Goal: Task Accomplishment & Management: Manage account settings

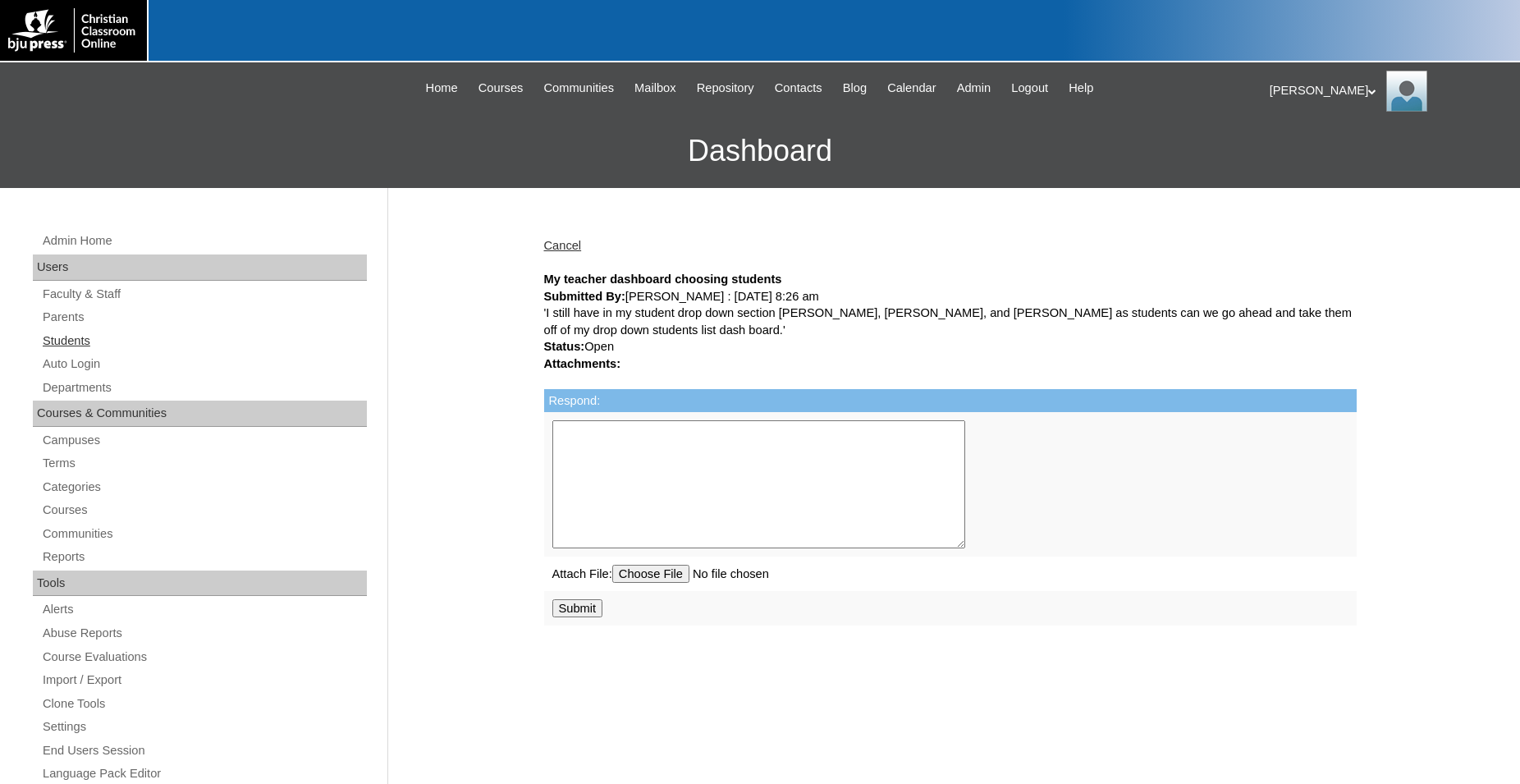
click at [69, 347] on link "Students" at bounding box center [204, 341] width 326 height 21
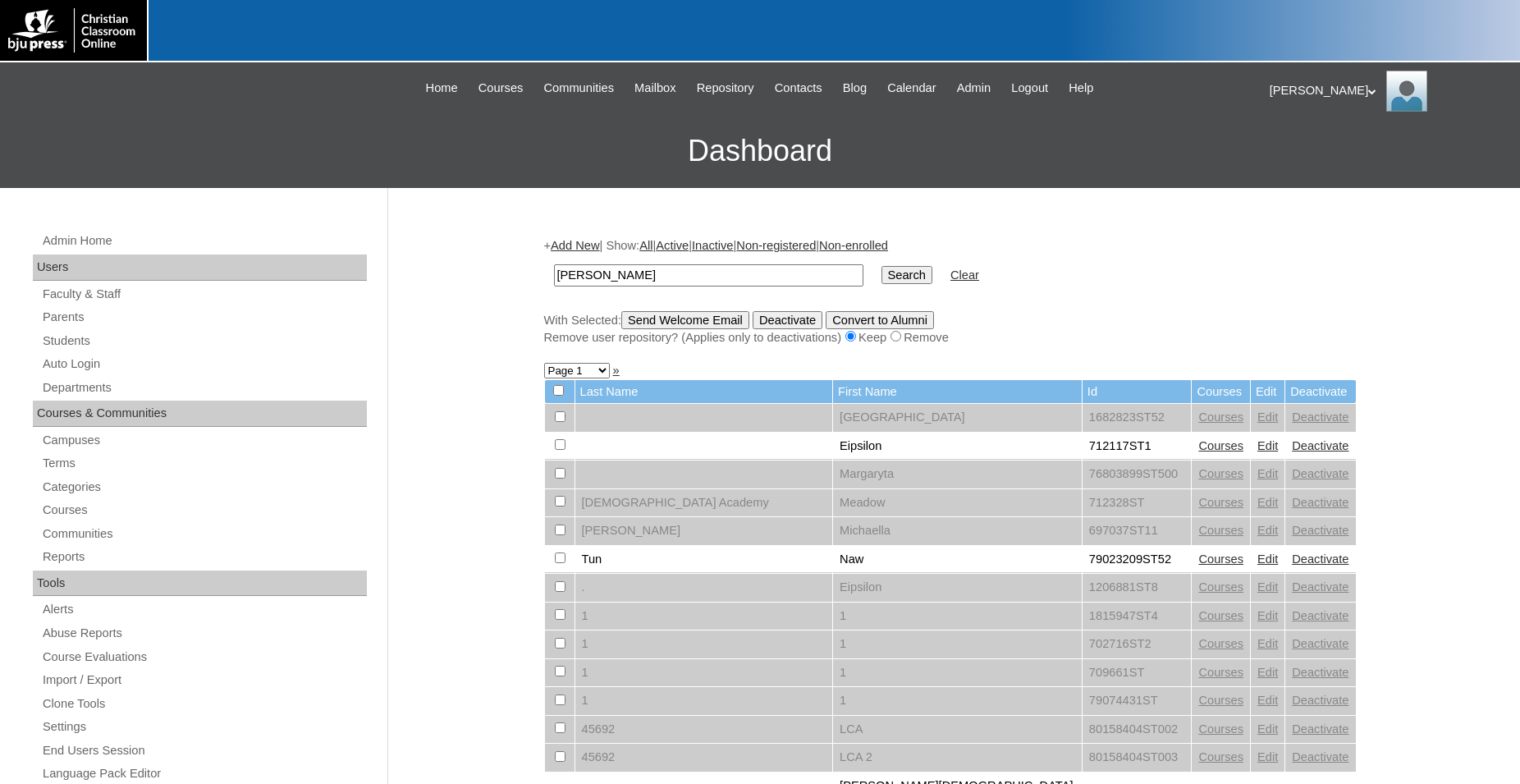
type input "[PERSON_NAME]"
click at [882, 266] on input "Search" at bounding box center [907, 274] width 51 height 18
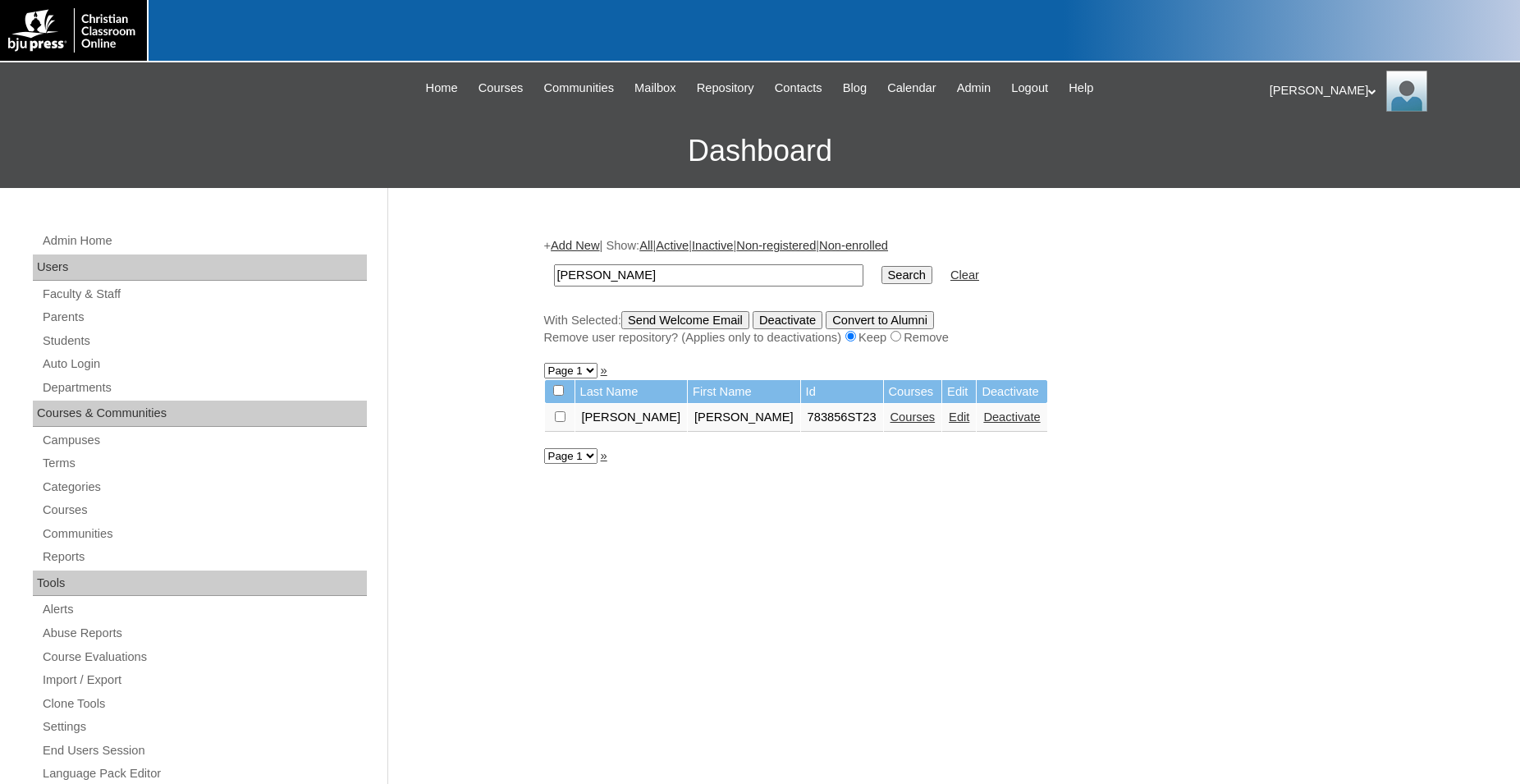
click at [949, 422] on link "Edit" at bounding box center [959, 416] width 21 height 13
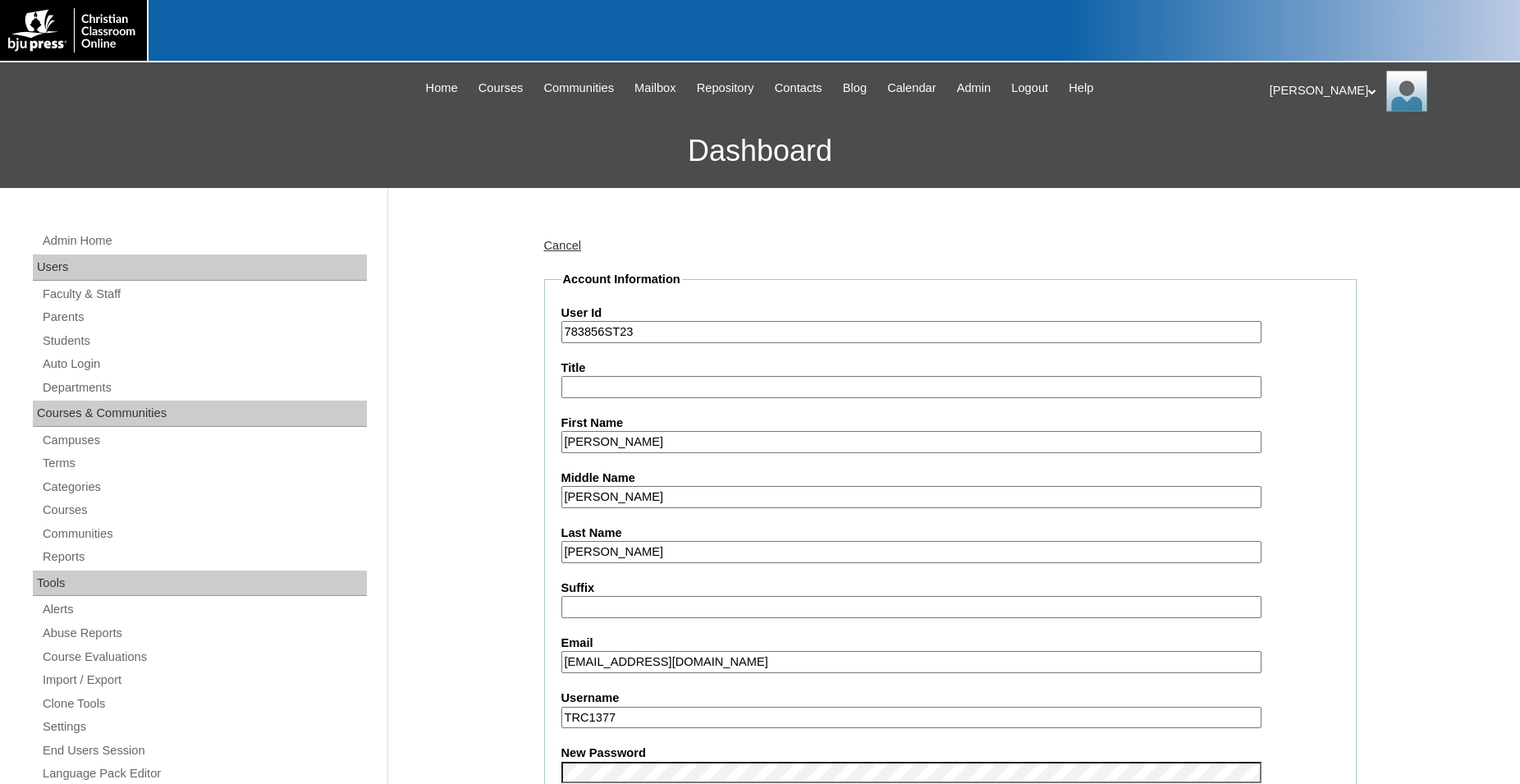
drag, startPoint x: 676, startPoint y: 664, endPoint x: 466, endPoint y: 664, distance: 210.0
paste input ".cowley@ahcslions"
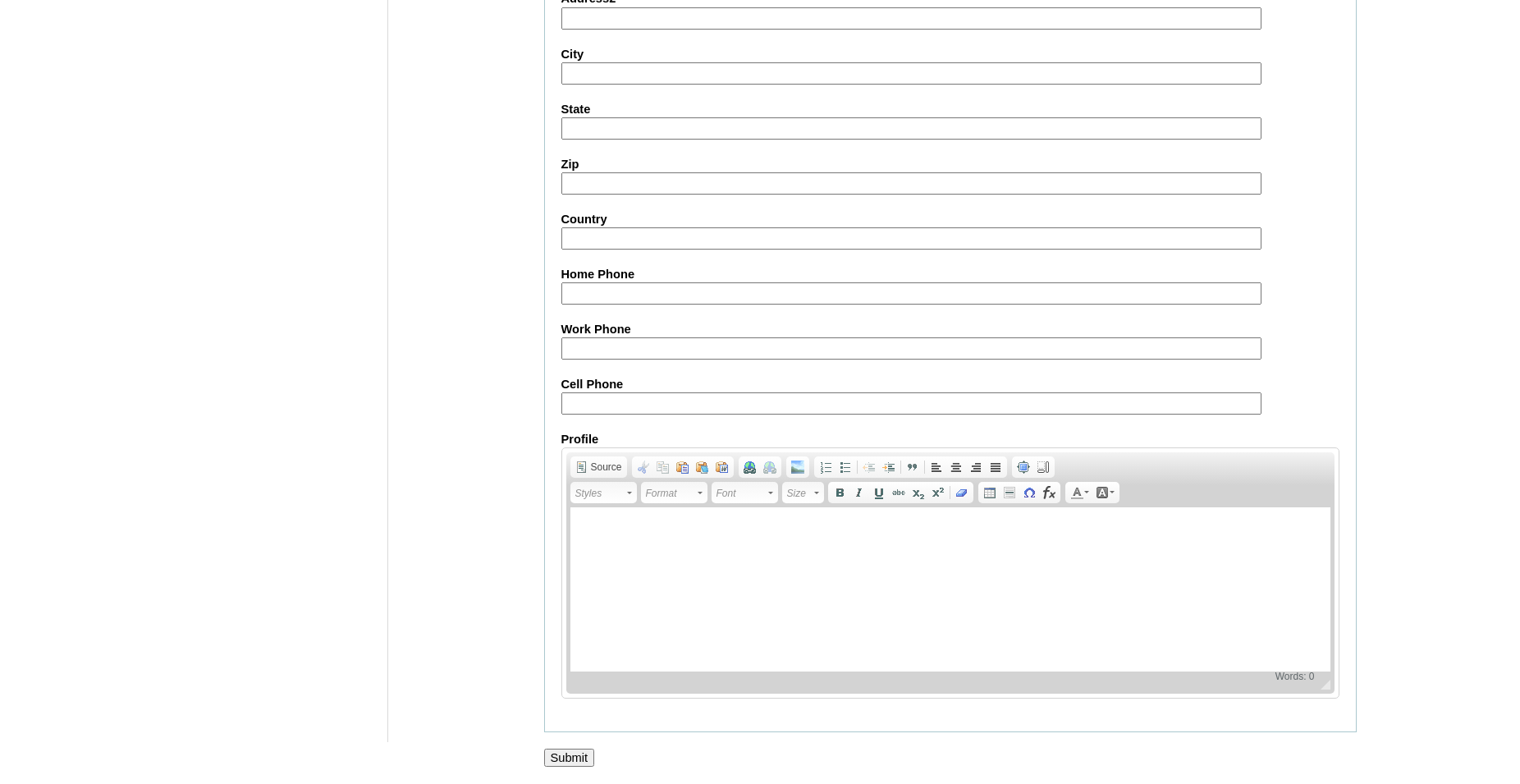
scroll to position [1746, 0]
type input "t.cowley@ahcslions.com"
click at [576, 756] on input "Submit" at bounding box center [569, 757] width 51 height 18
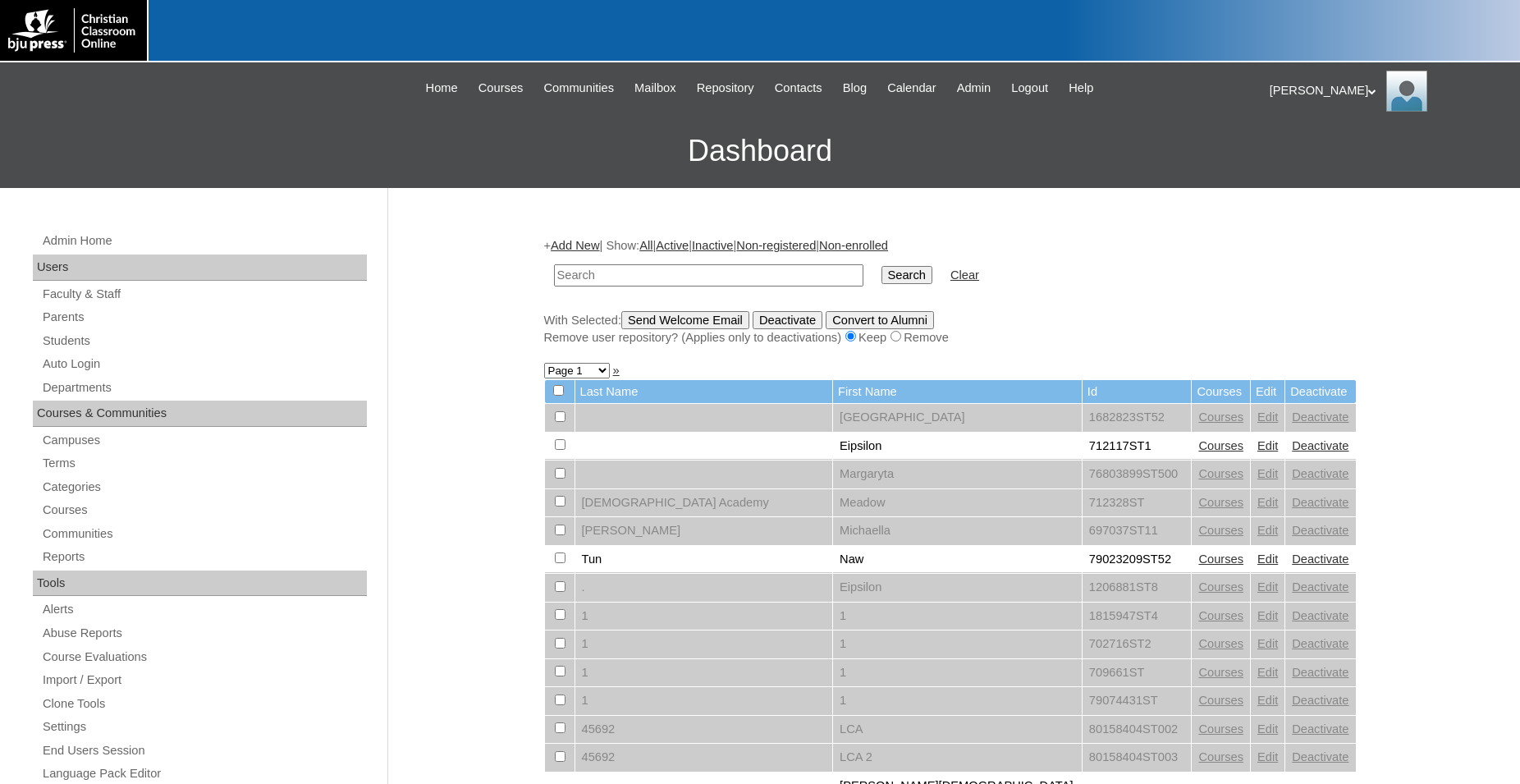
click at [697, 276] on input "text" at bounding box center [709, 275] width 310 height 22
type input "cowley"
click at [882, 266] on input "Search" at bounding box center [907, 274] width 51 height 18
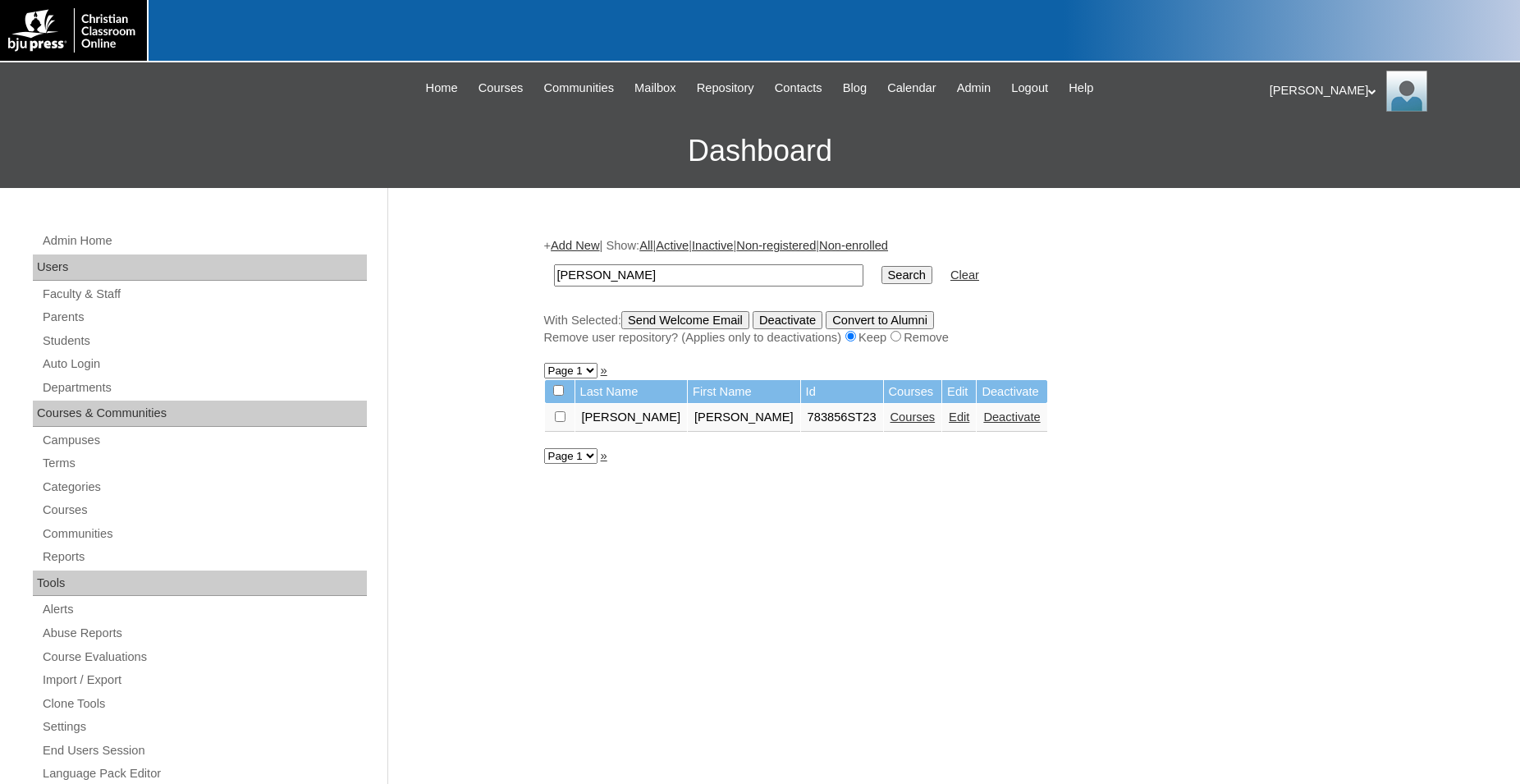
click at [949, 424] on link "Edit" at bounding box center [959, 416] width 21 height 13
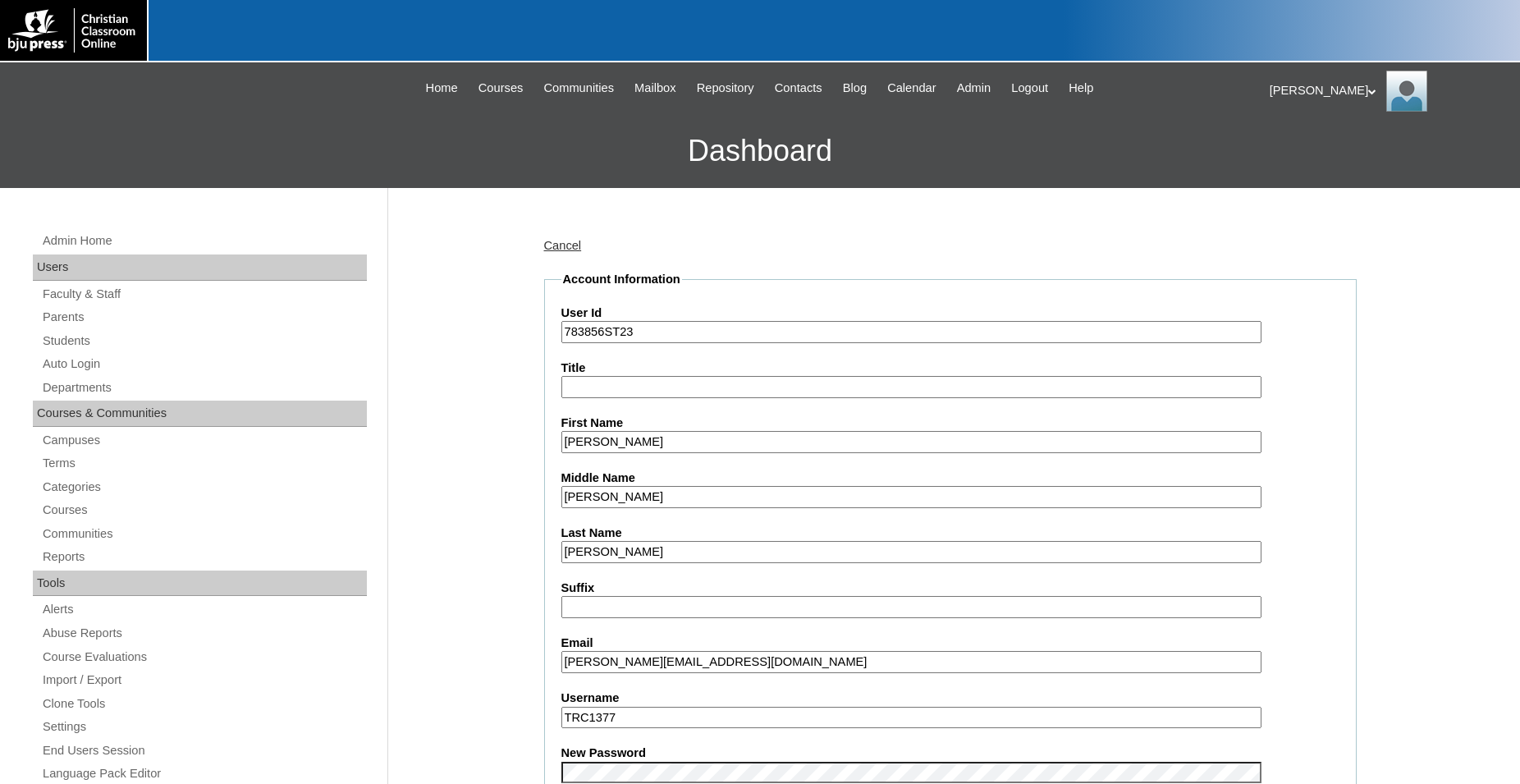
click at [725, 667] on input "t.cowley@ahcslions.com" at bounding box center [911, 662] width 700 height 22
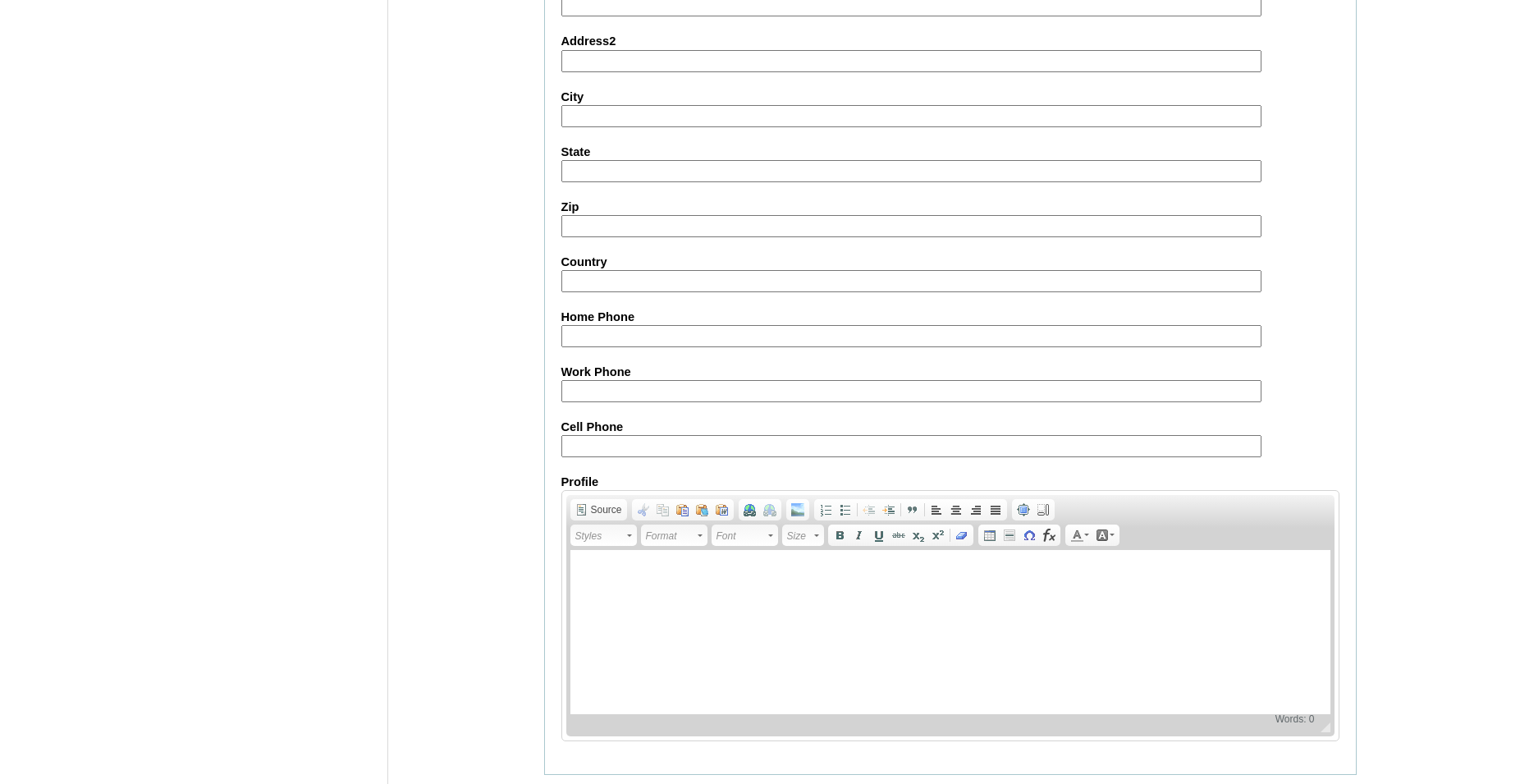
scroll to position [1746, 0]
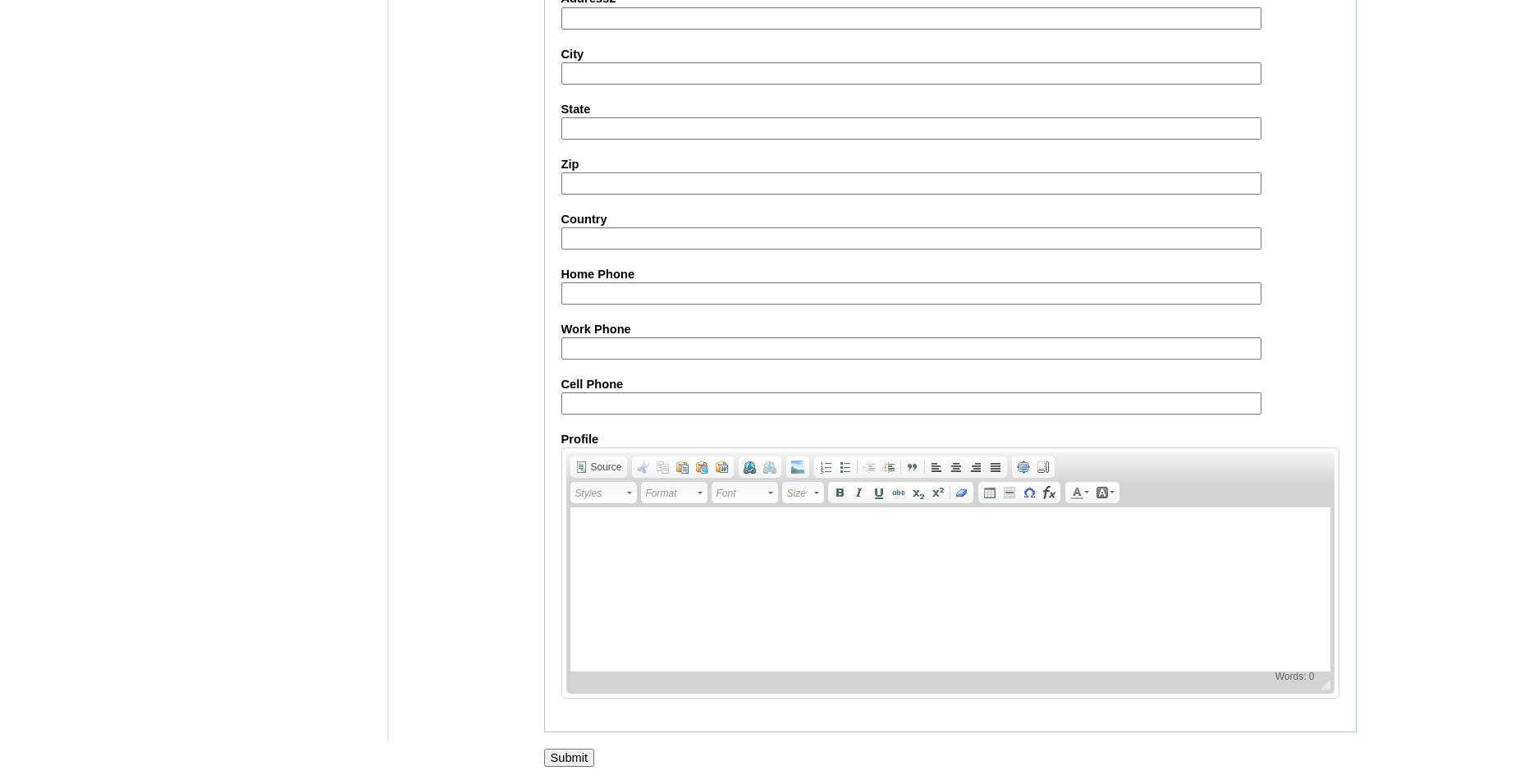
click at [571, 752] on input "Submit" at bounding box center [569, 757] width 51 height 18
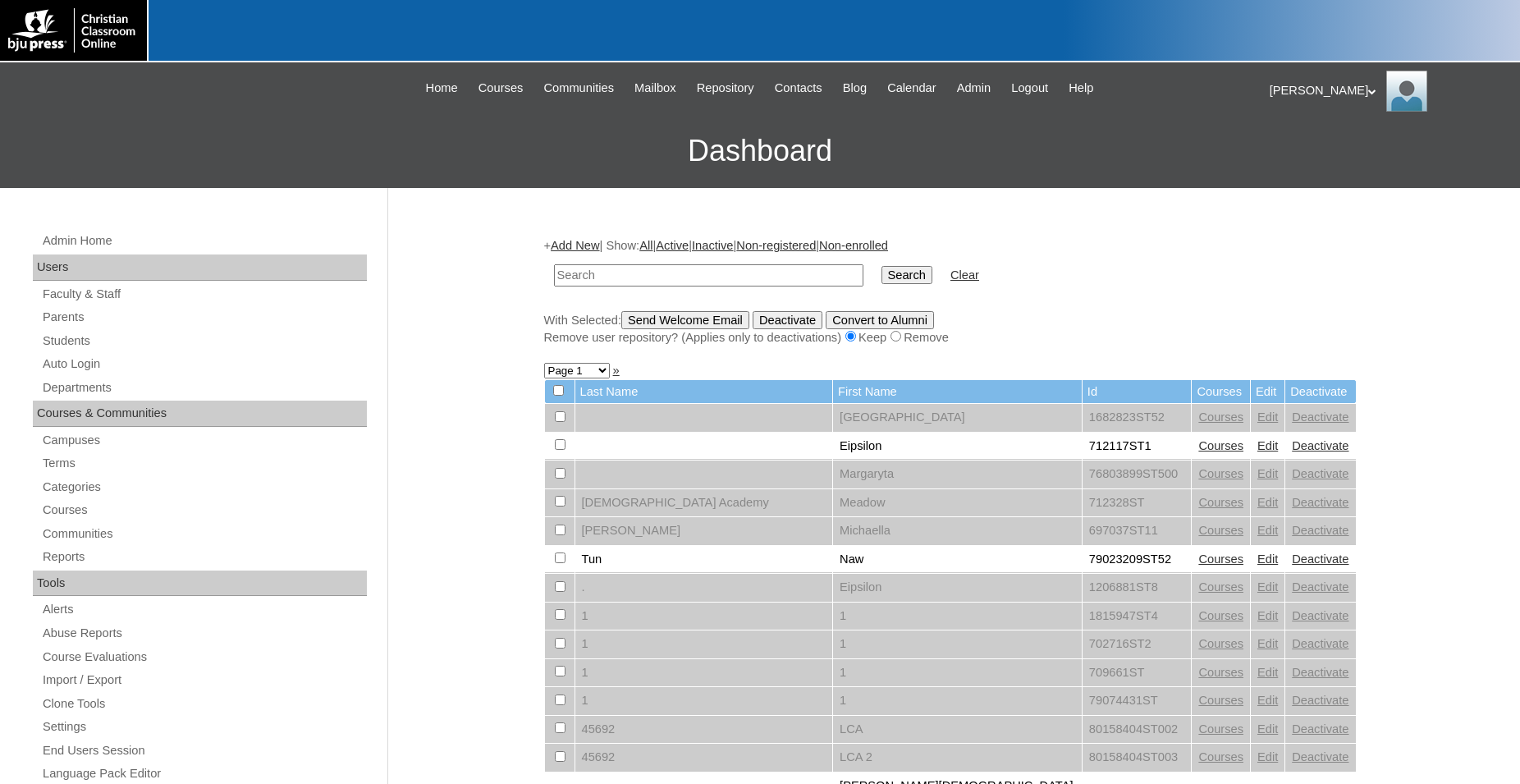
click at [691, 279] on input "text" at bounding box center [709, 275] width 310 height 22
type input "lim"
click at [882, 266] on input "Search" at bounding box center [907, 274] width 51 height 18
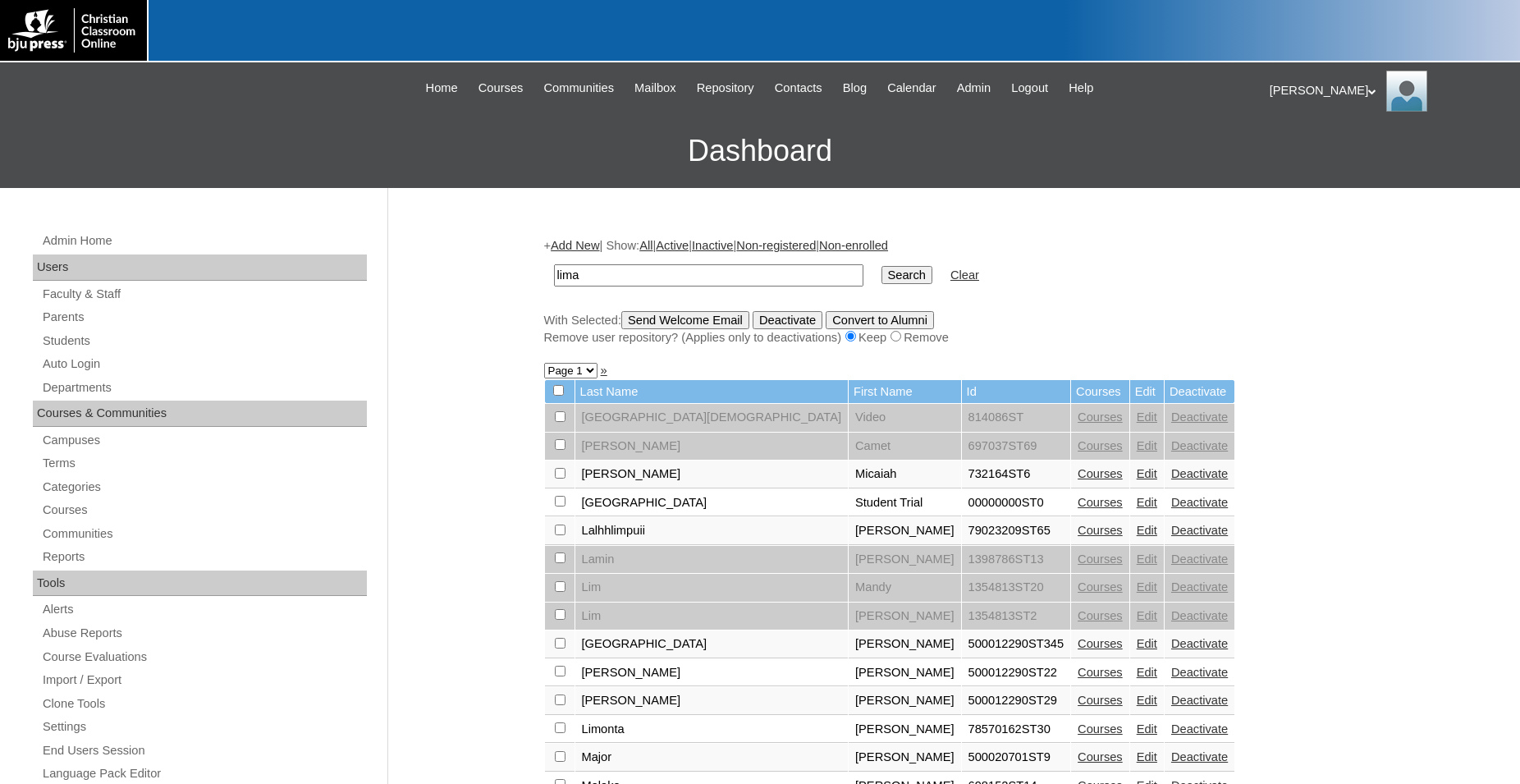
type input "lima"
click at [882, 266] on input "Search" at bounding box center [907, 274] width 51 height 18
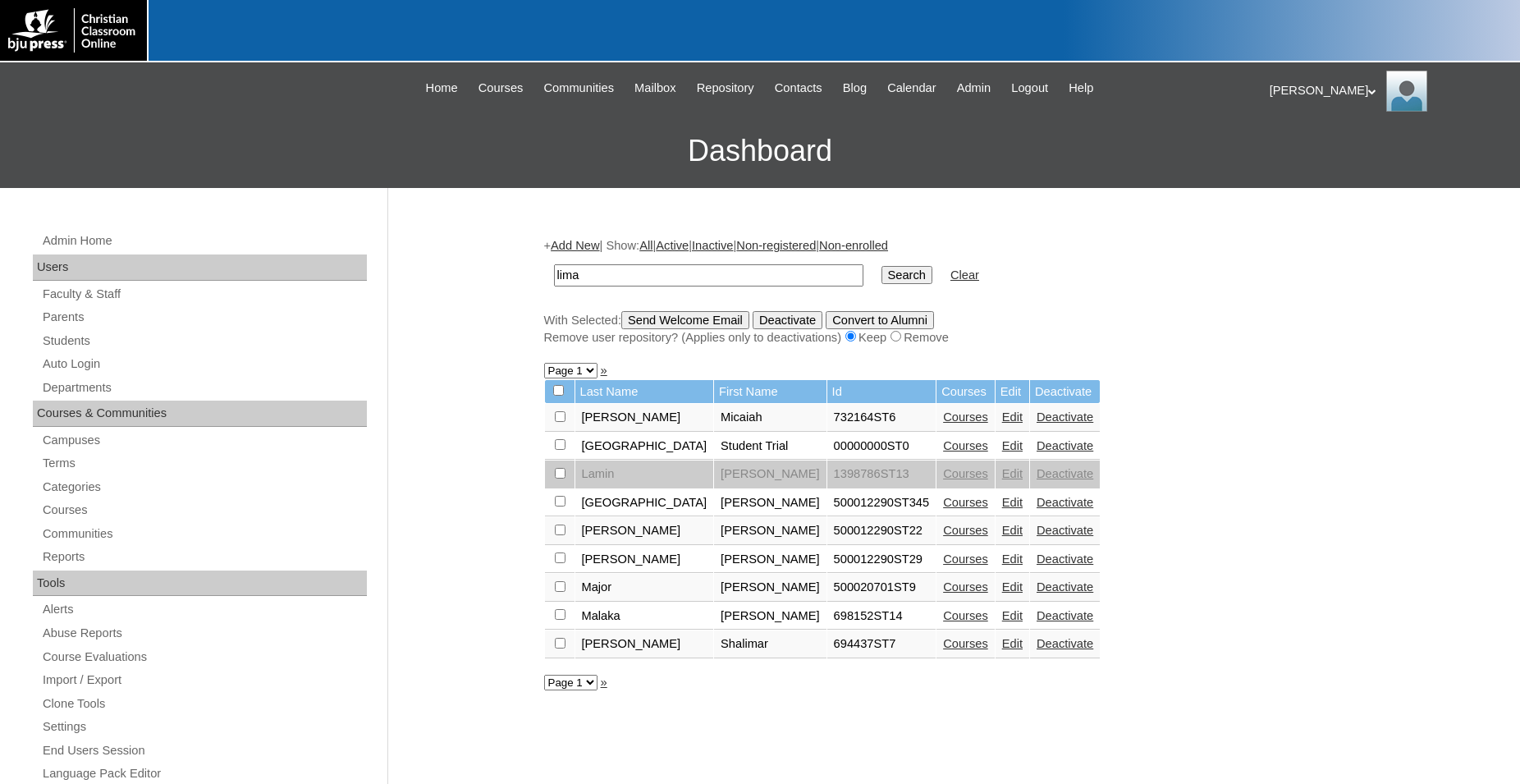
click at [1010, 509] on link "Edit" at bounding box center [1012, 502] width 21 height 13
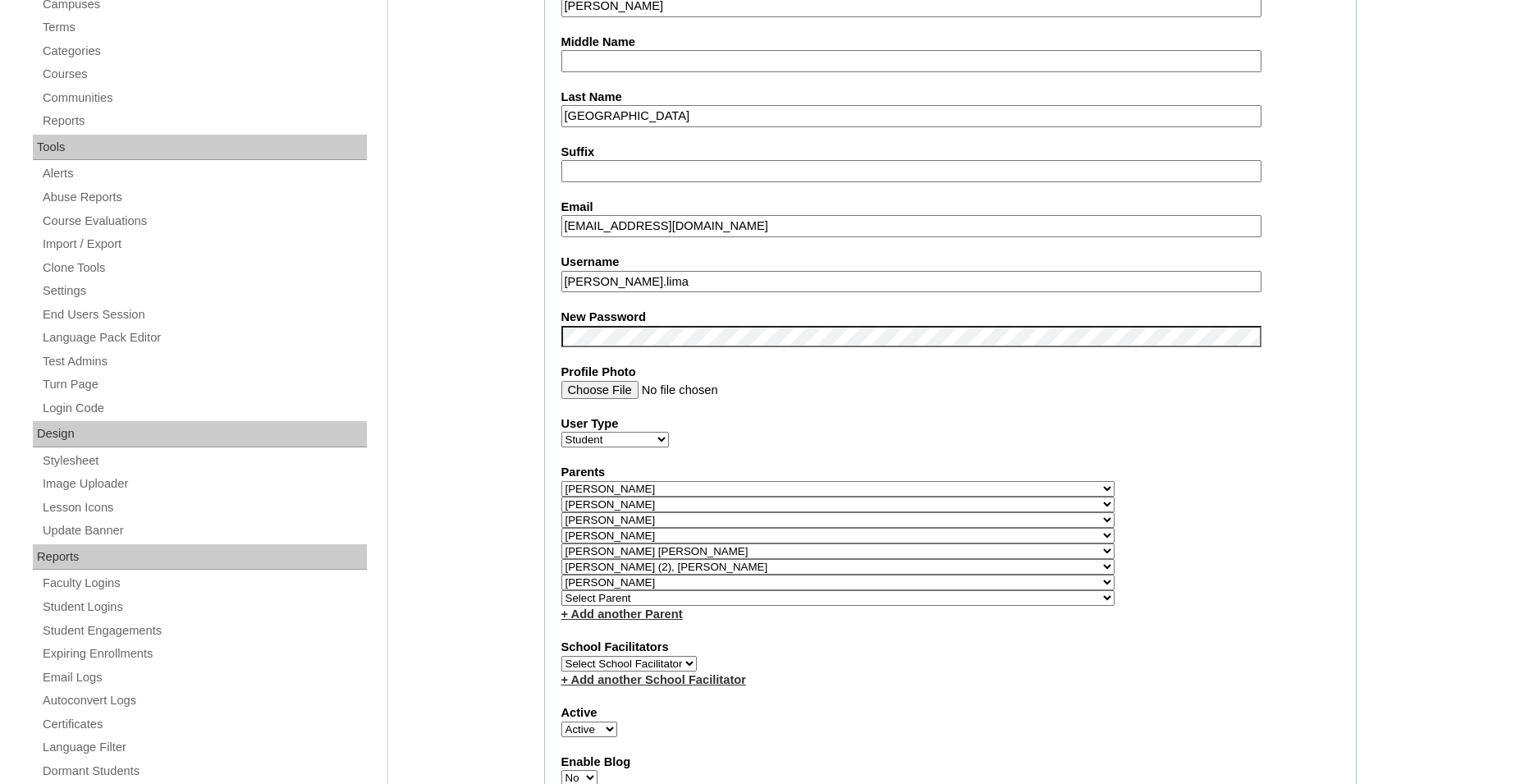
scroll to position [503, 0]
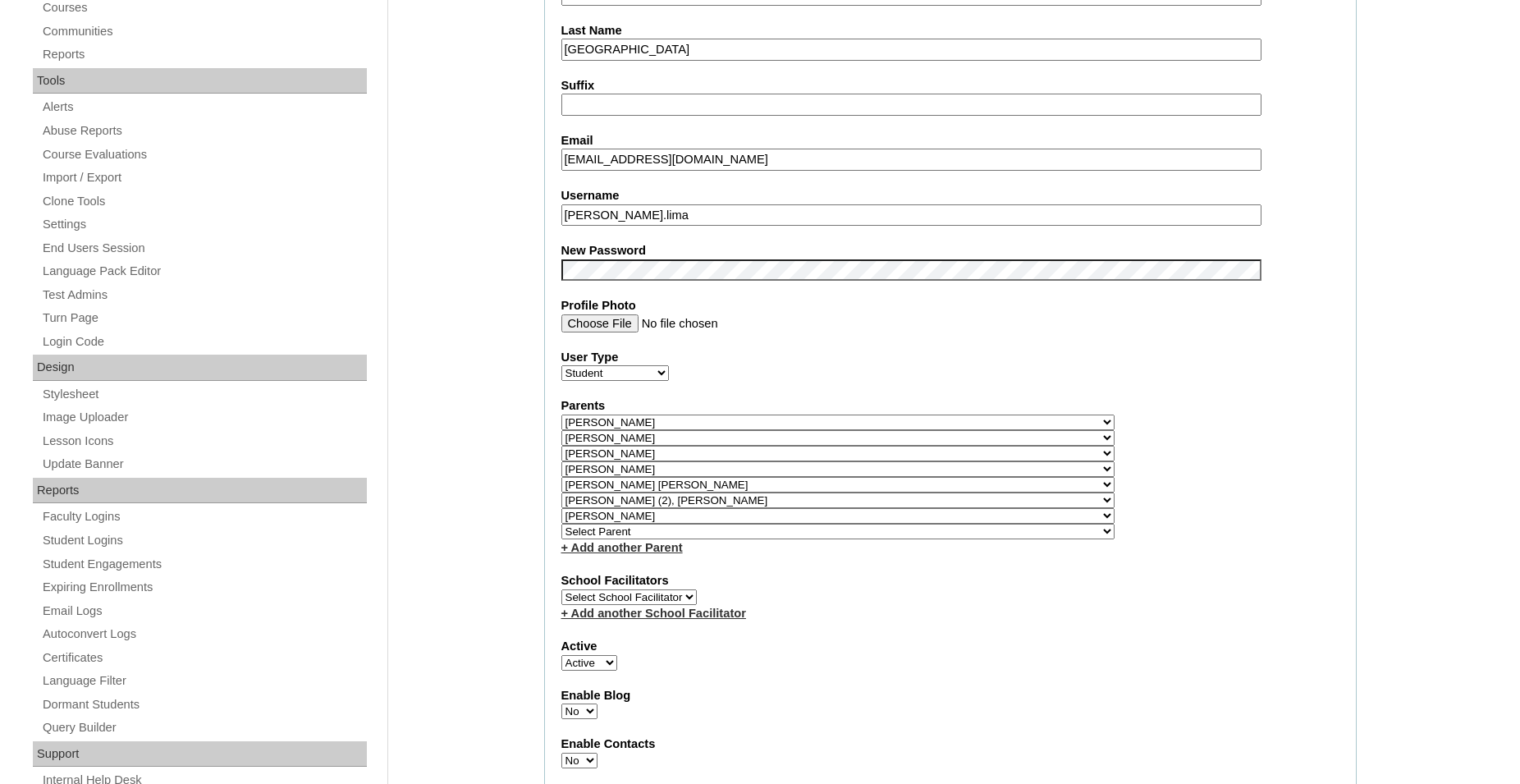
select select "35376"
click option "Santos, Ruth" at bounding box center [0, 0] width 0 height 0
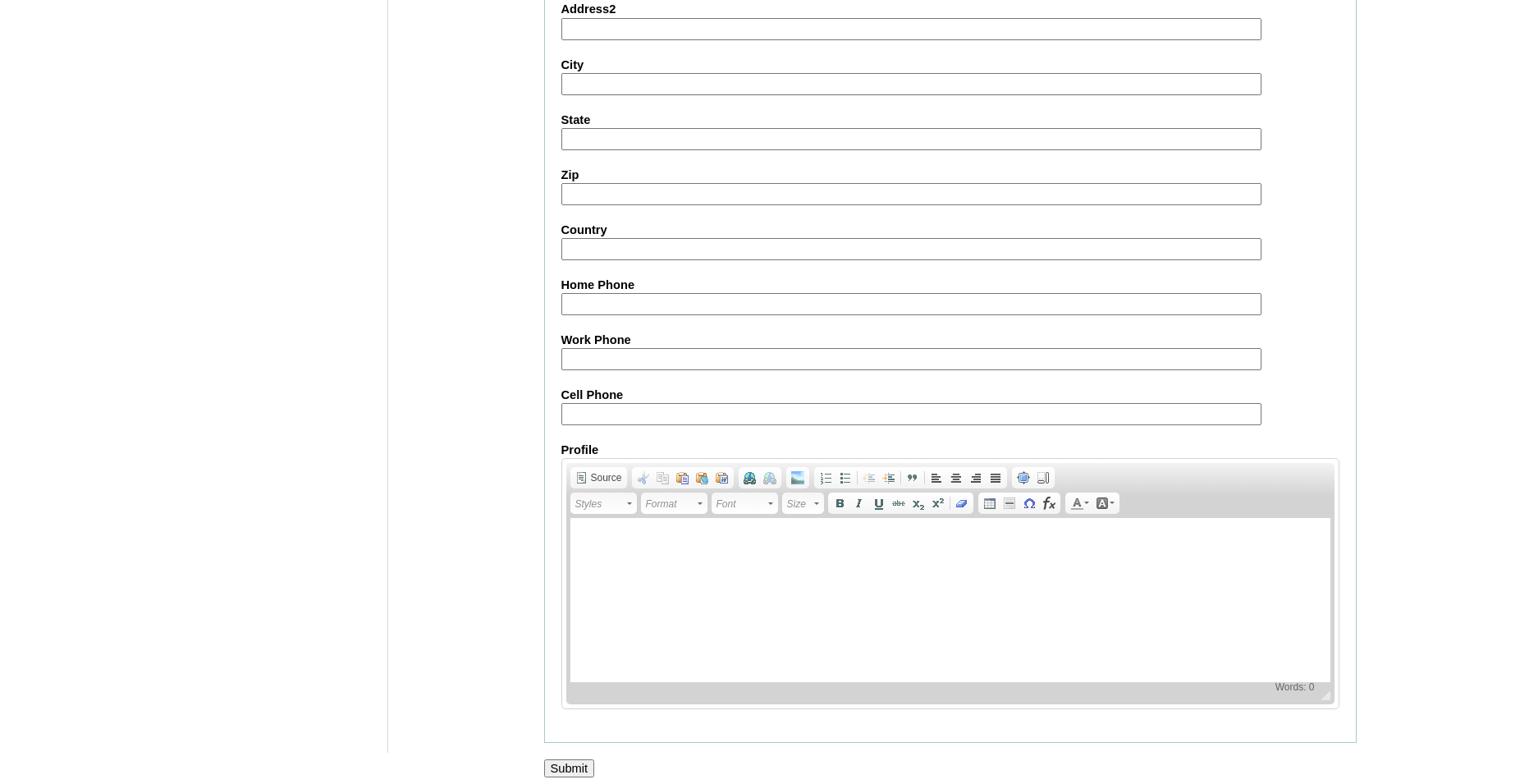
scroll to position [1854, 0]
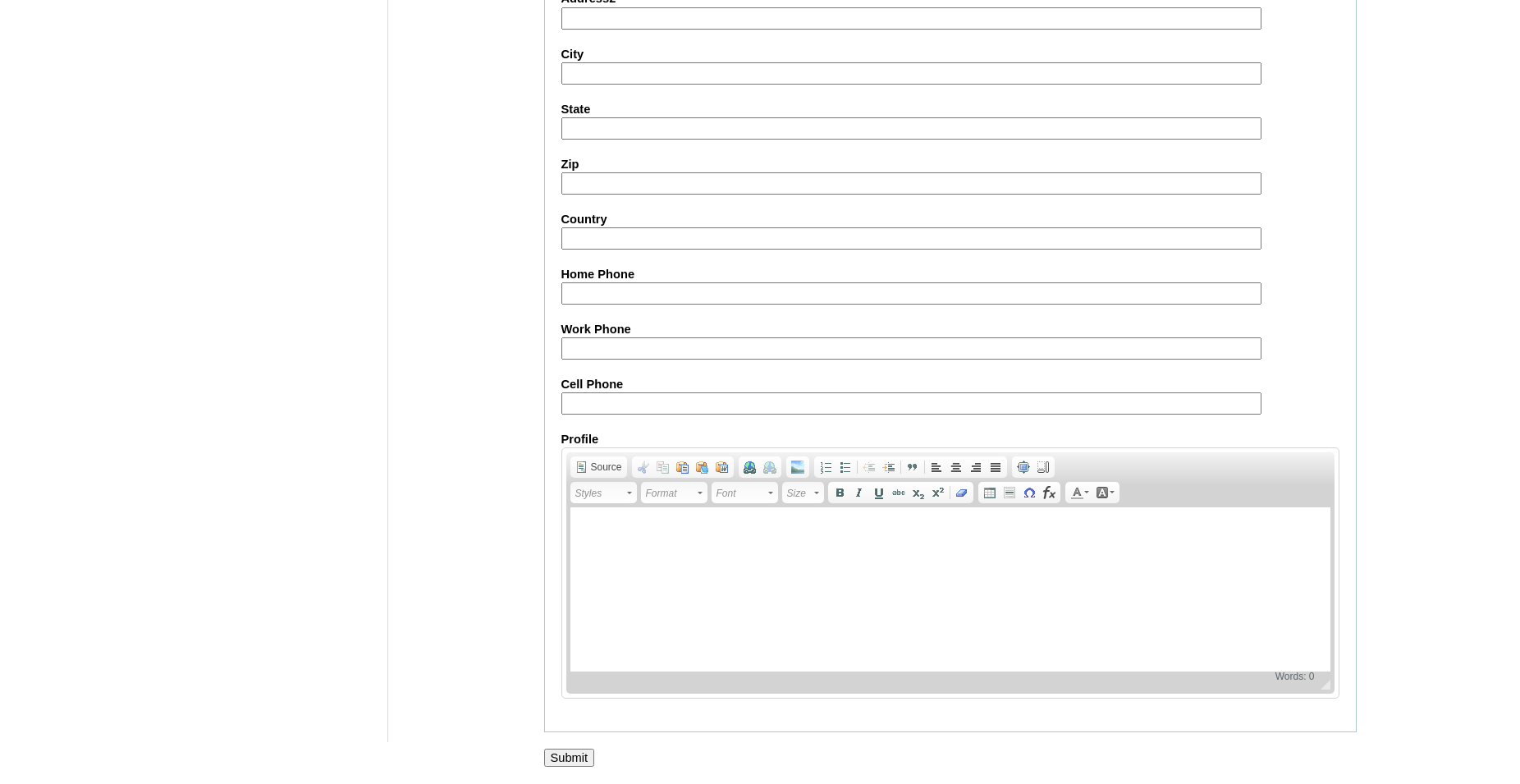
click at [573, 753] on input "Submit" at bounding box center [569, 757] width 51 height 18
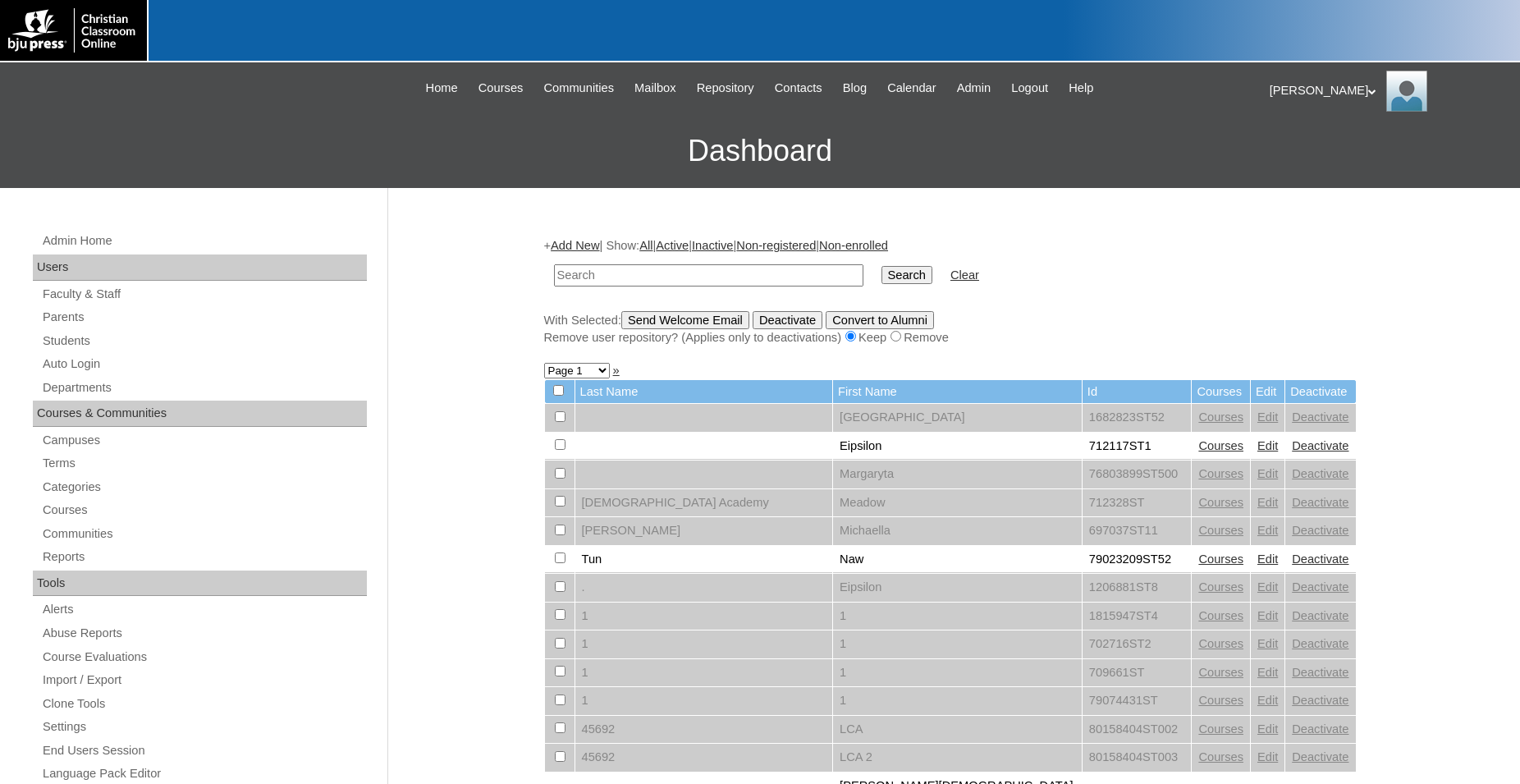
click at [667, 276] on input "text" at bounding box center [709, 275] width 310 height 22
type input "709059"
click at [882, 266] on input "Search" at bounding box center [907, 274] width 51 height 18
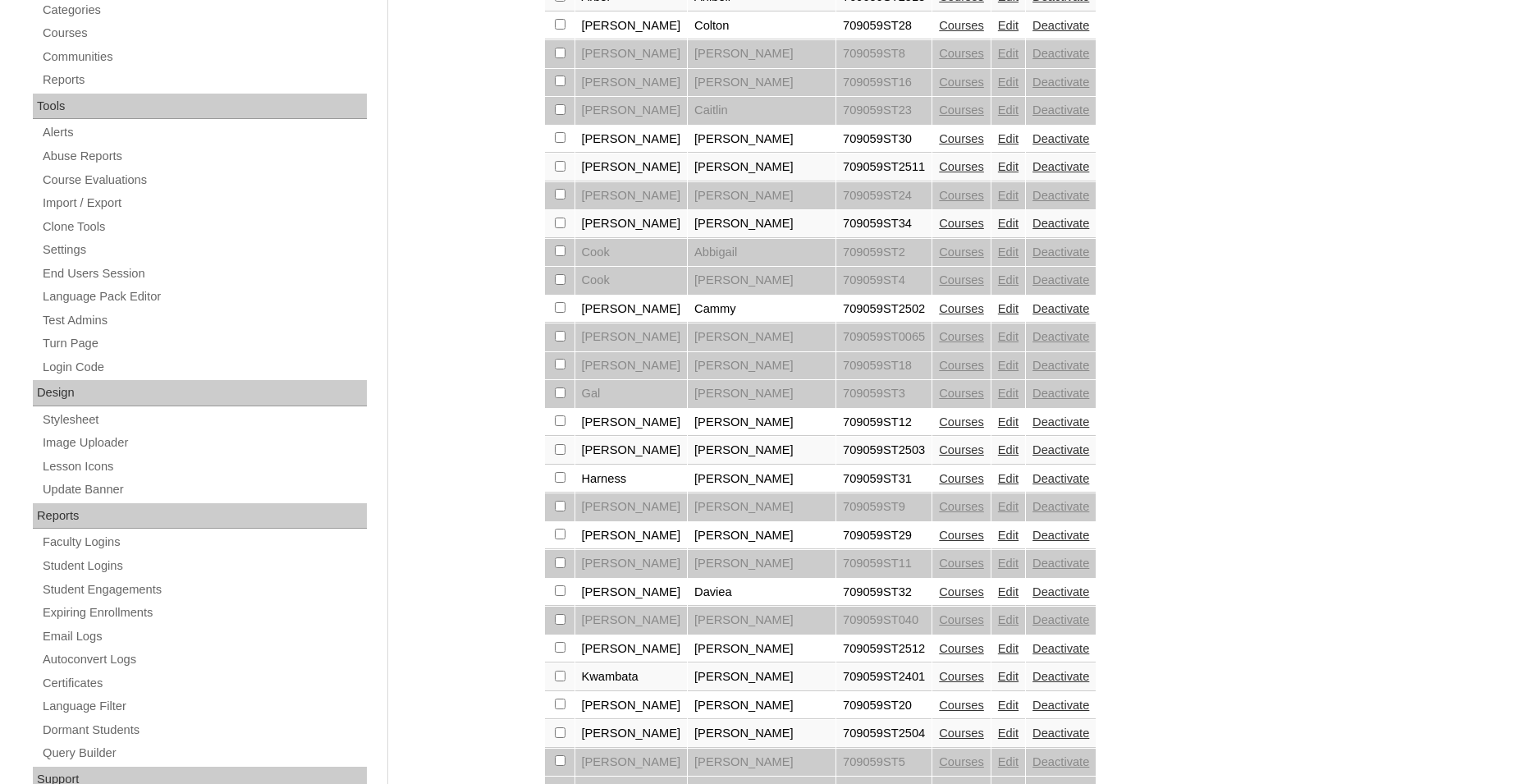
scroll to position [503, 0]
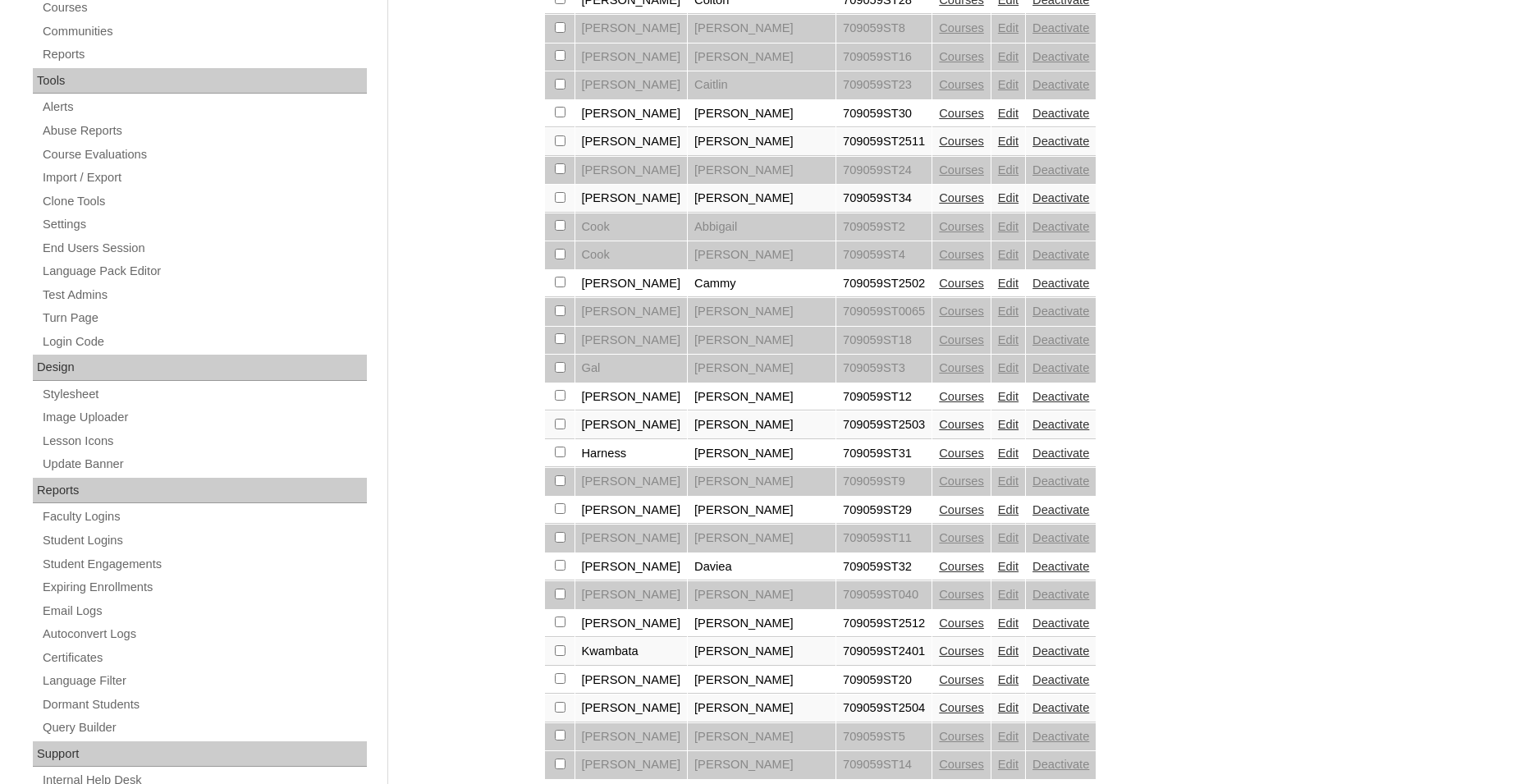
click at [939, 630] on link "Courses" at bounding box center [962, 623] width 45 height 13
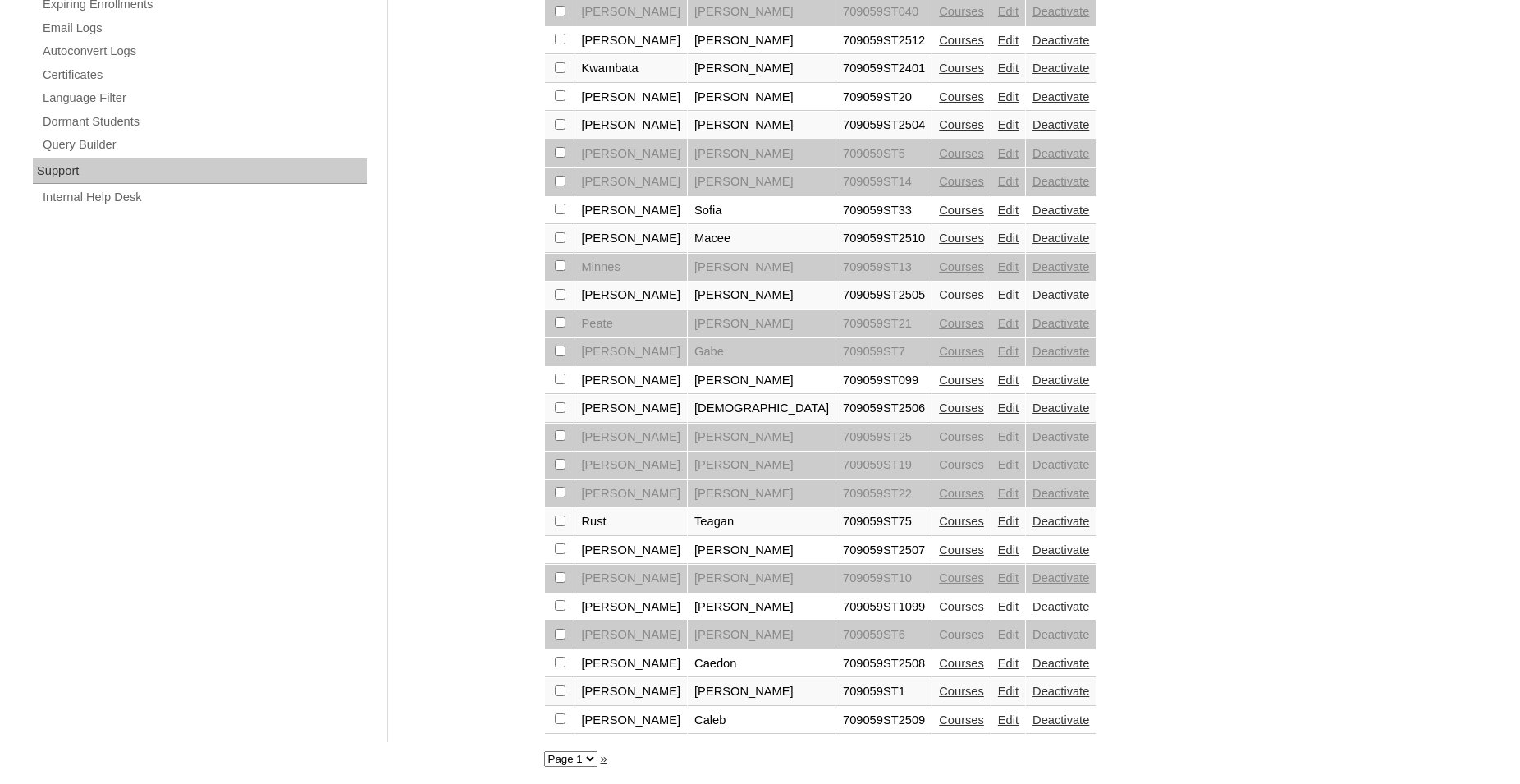
scroll to position [1113, 0]
click at [544, 751] on select "Page 1" at bounding box center [570, 759] width 53 height 15
click at [590, 758] on select "Page 1" at bounding box center [570, 759] width 53 height 15
click at [939, 688] on link "Courses" at bounding box center [962, 691] width 45 height 13
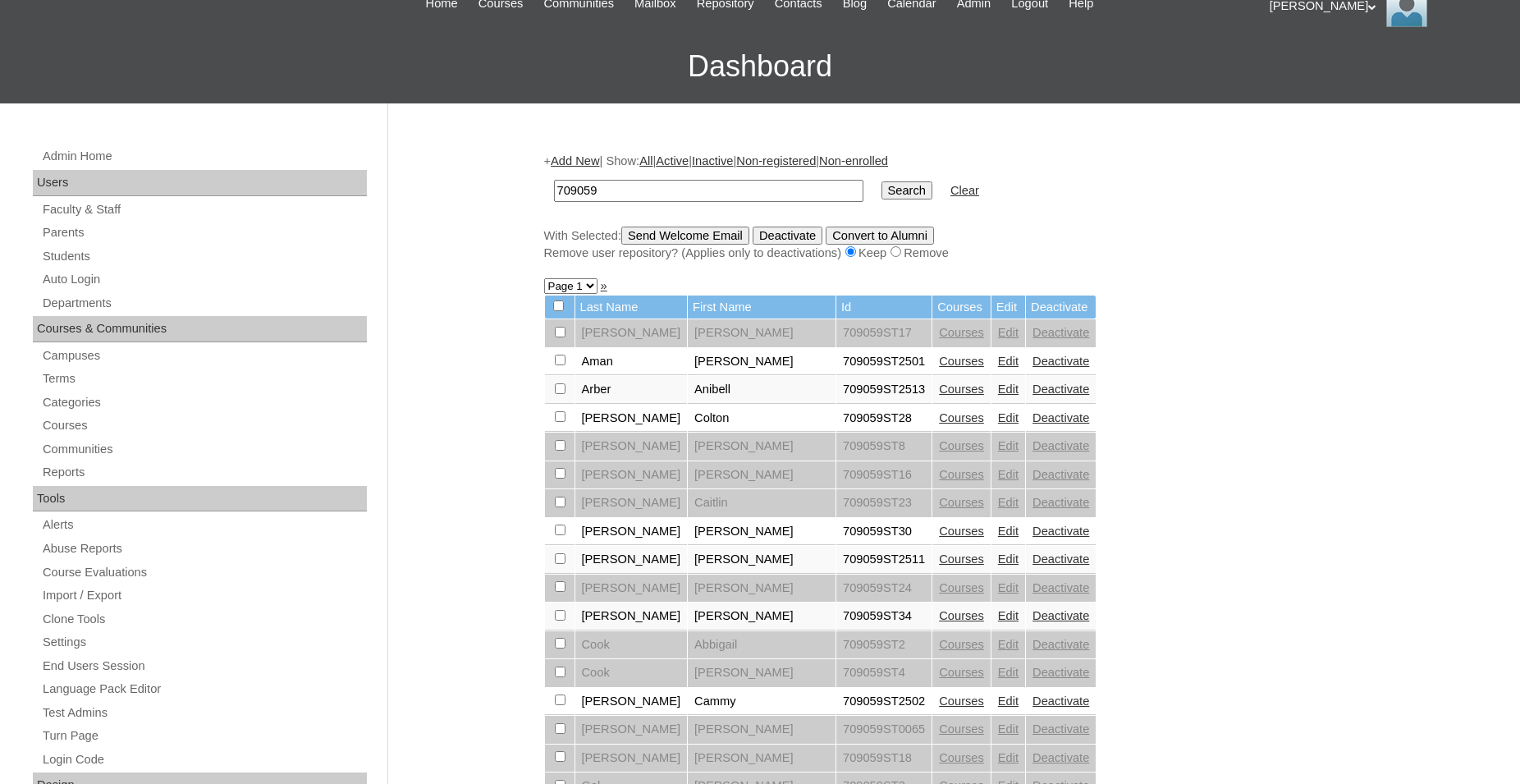
scroll to position [251, 0]
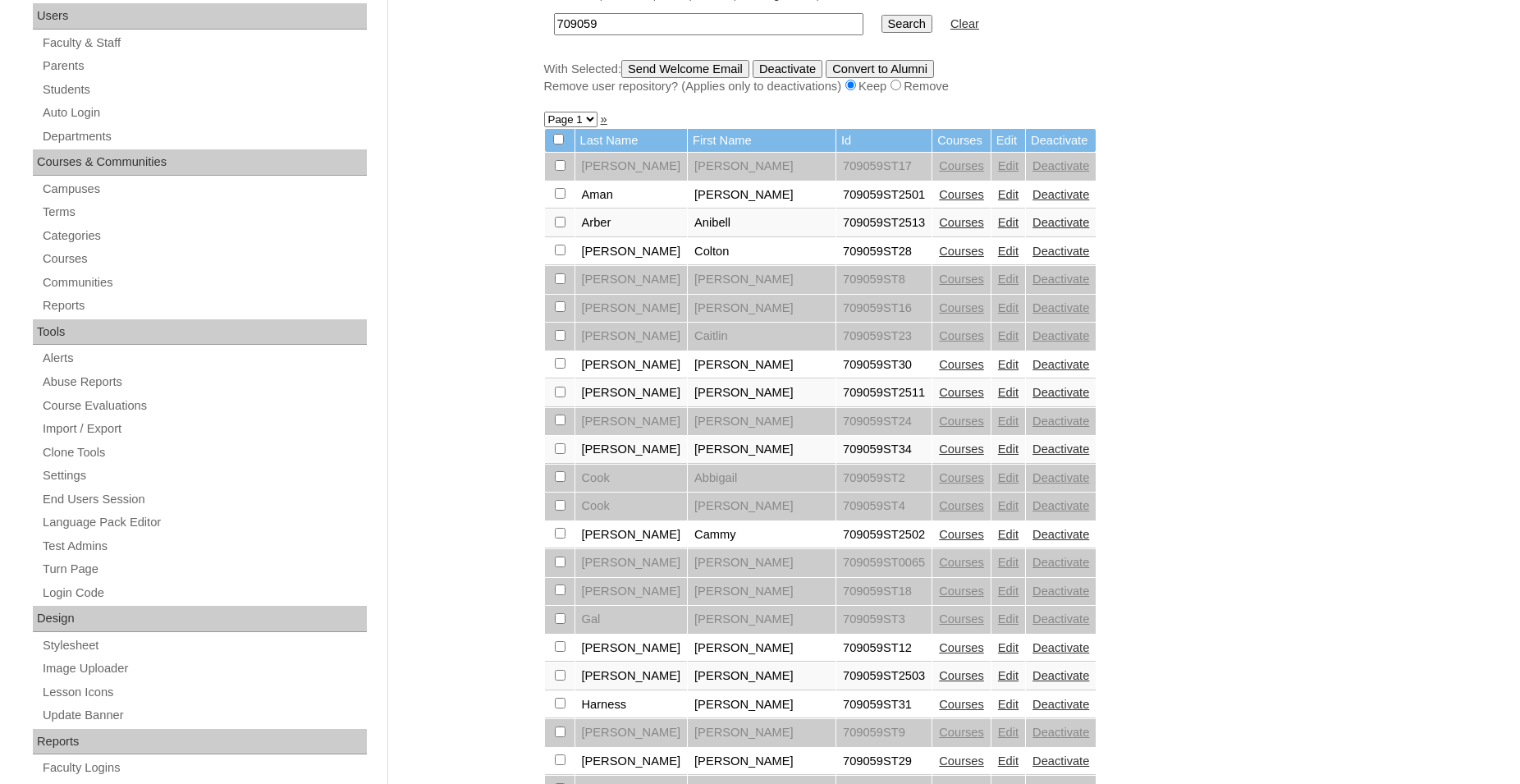
click at [443, 515] on div "Admin Home Users Faculty & Staff Parents Students Auto Login Departments Course…" at bounding box center [760, 769] width 1520 height 1664
click at [939, 228] on link "Courses" at bounding box center [962, 222] width 45 height 13
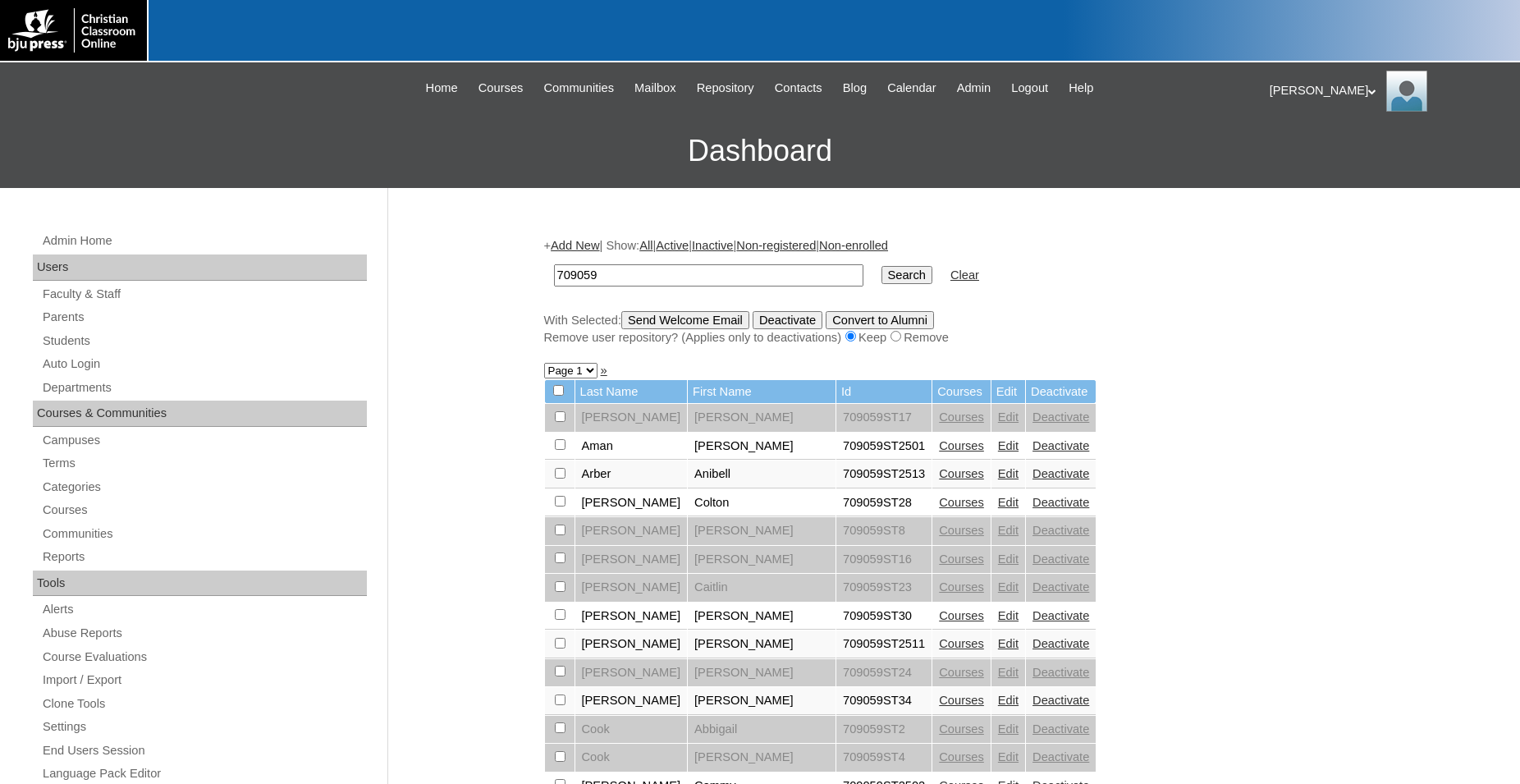
scroll to position [251, 0]
